Goal: Information Seeking & Learning: Learn about a topic

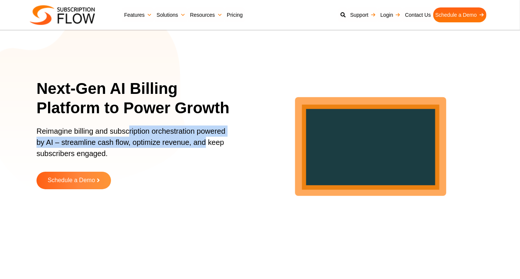
click at [206, 145] on p "Reimagine billing and subscription orchestration powered by AI – streamline cas…" at bounding box center [134, 146] width 194 height 41
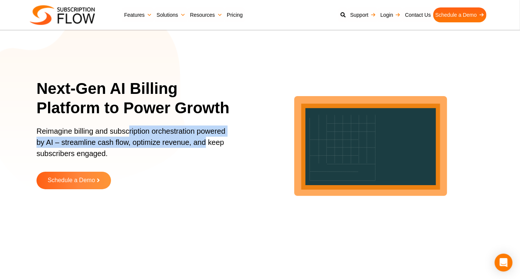
click at [206, 145] on p "Reimagine billing and subscription orchestration powered by AI – streamline cas…" at bounding box center [134, 146] width 194 height 41
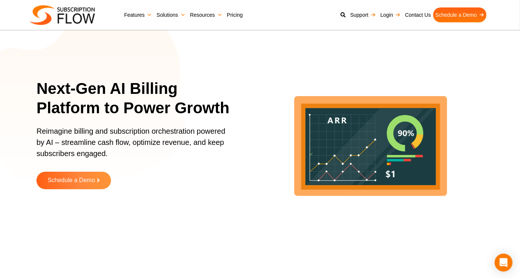
drag, startPoint x: 143, startPoint y: 148, endPoint x: 200, endPoint y: 174, distance: 62.7
click at [200, 174] on div "Next-Gen AI Billing Platform to Power Growth Reimagine billing and subscription…" at bounding box center [138, 139] width 203 height 121
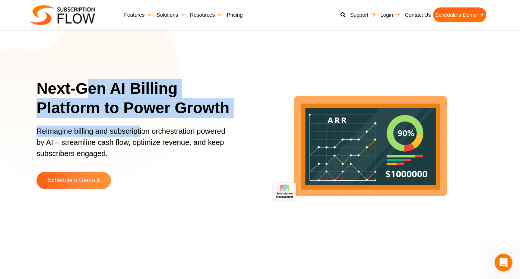
drag, startPoint x: 86, startPoint y: 83, endPoint x: 139, endPoint y: 135, distance: 74.3
click at [139, 135] on div "Next-Gen AI Billing Platform to Power Growth Reimagine billing and subscription…" at bounding box center [138, 139] width 203 height 121
click at [139, 135] on p "Reimagine billing and subscription orchestration powered by AI – streamline cas…" at bounding box center [134, 146] width 194 height 41
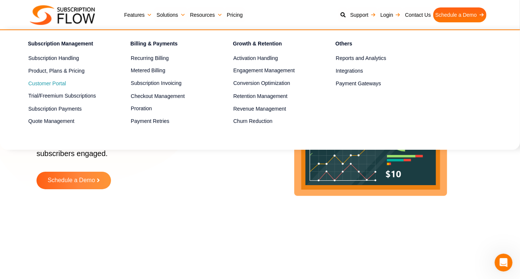
click at [48, 83] on span "Customer Portal" at bounding box center [47, 84] width 38 height 8
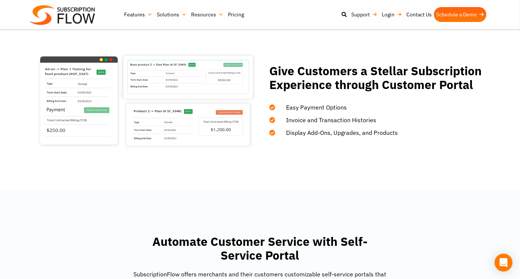
scroll to position [589, 0]
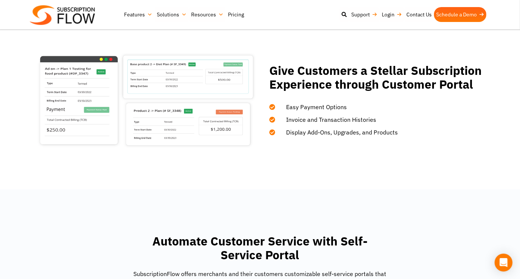
click at [237, 10] on link "Pricing" at bounding box center [236, 14] width 20 height 15
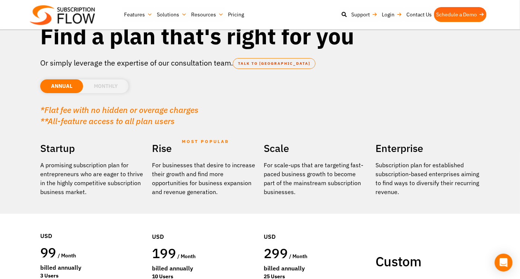
scroll to position [40, 0]
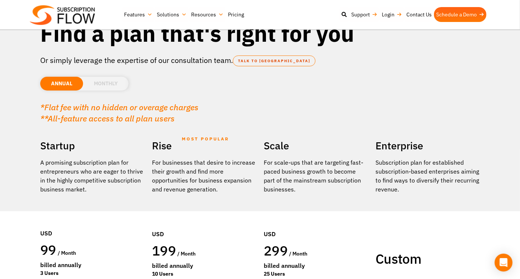
click at [106, 83] on li "MONTHLY" at bounding box center [105, 84] width 45 height 14
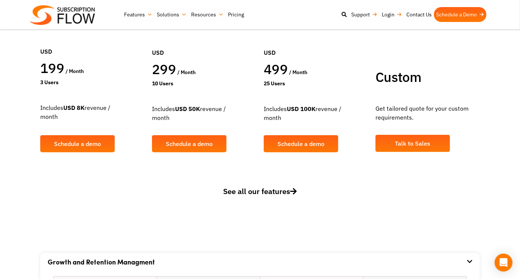
scroll to position [244, 0]
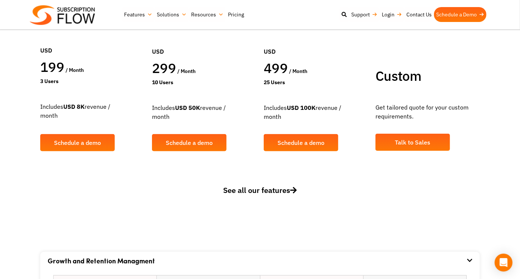
click at [181, 169] on section "**********" at bounding box center [260, 186] width 520 height 48
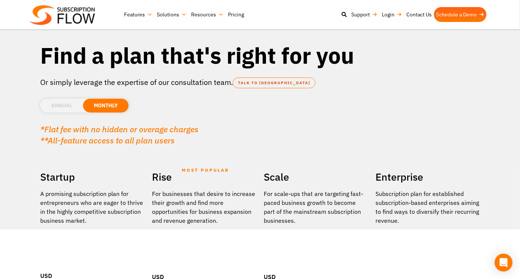
scroll to position [18, 0]
click at [70, 104] on li "ANNUAL" at bounding box center [61, 106] width 43 height 14
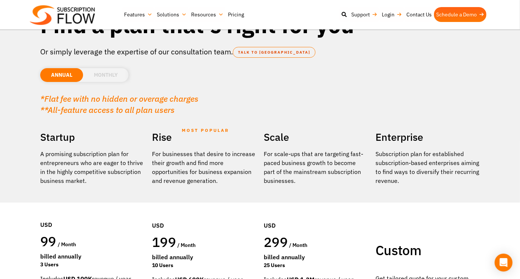
scroll to position [48, 0]
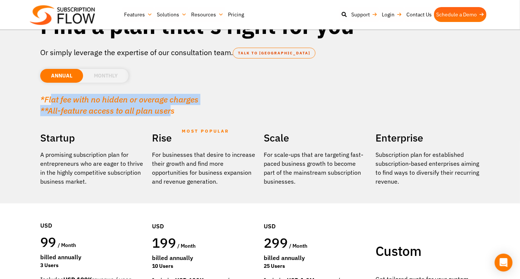
drag, startPoint x: 52, startPoint y: 99, endPoint x: 167, endPoint y: 111, distance: 115.8
click at [167, 111] on p "*Flat fee with no hidden or overage charges **All-feature access to all plan us…" at bounding box center [260, 105] width 440 height 22
click at [167, 111] on em "**All-feature access to all plan users" at bounding box center [107, 110] width 135 height 11
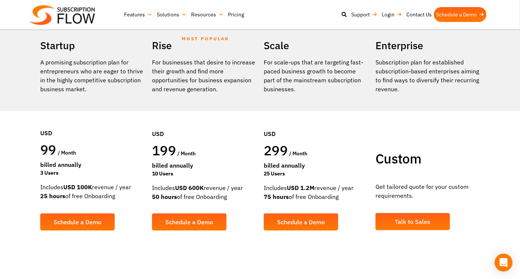
scroll to position [0, 0]
